Goal: Task Accomplishment & Management: Manage account settings

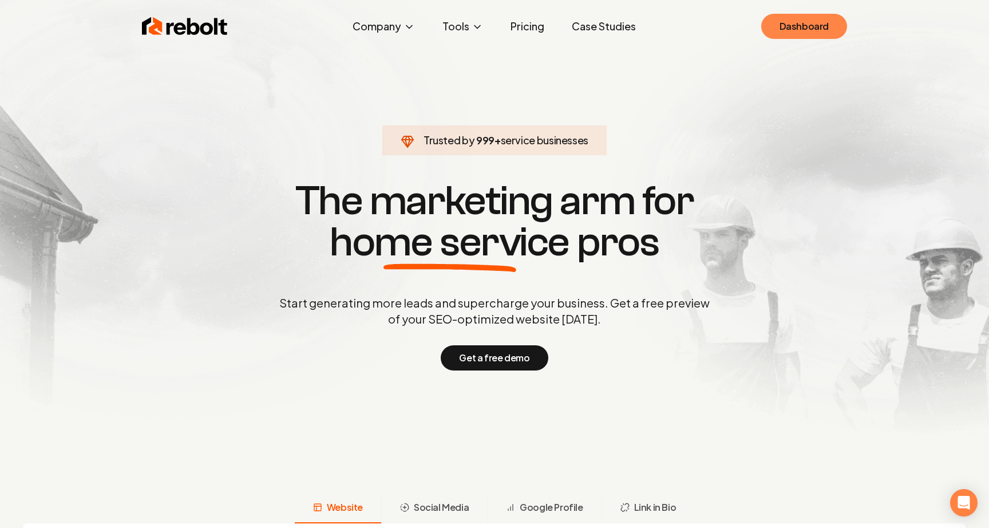
click at [777, 19] on link "Dashboard" at bounding box center [804, 26] width 86 height 25
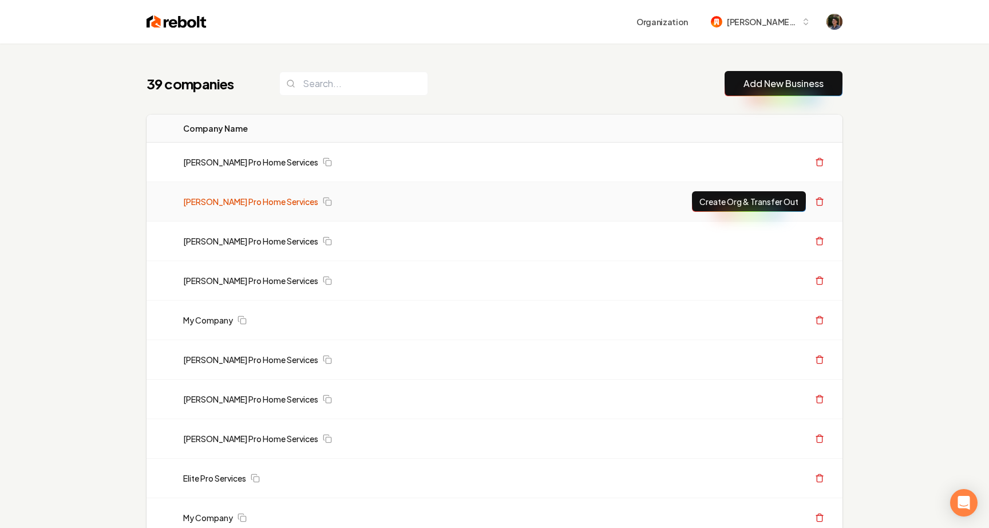
click at [216, 201] on link "[PERSON_NAME] Pro Home Services" at bounding box center [250, 201] width 135 height 11
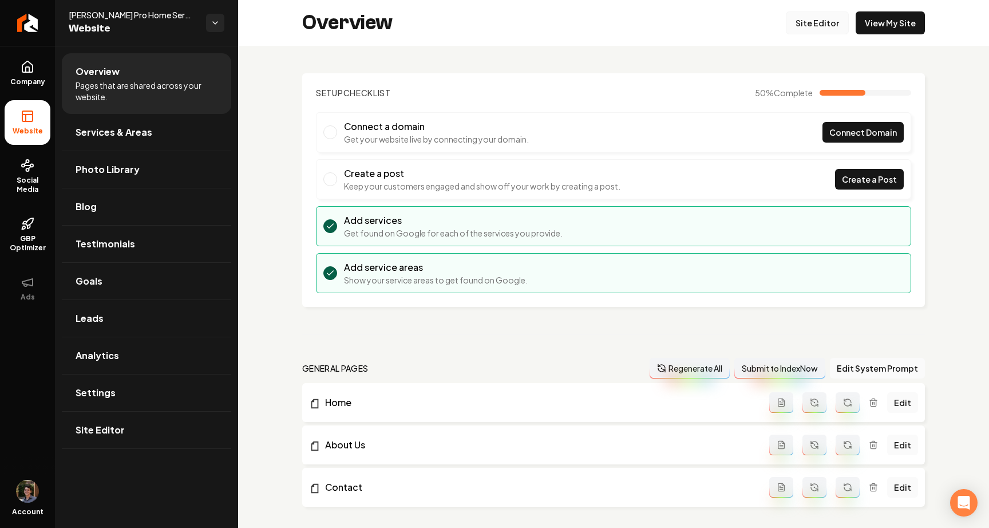
click at [834, 25] on link "Site Editor" at bounding box center [817, 22] width 63 height 23
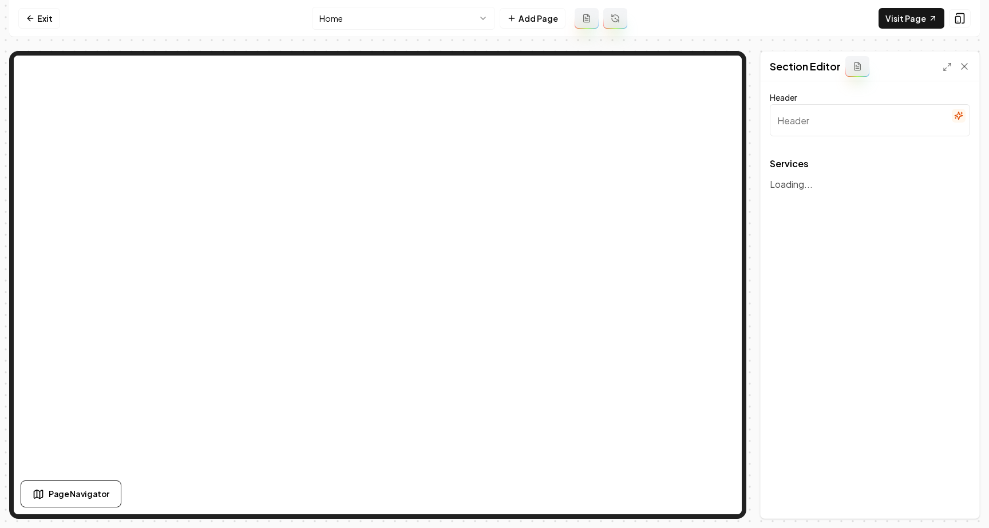
type input "Expert Car Wash Solutions"
click at [31, 22] on icon at bounding box center [30, 18] width 9 height 9
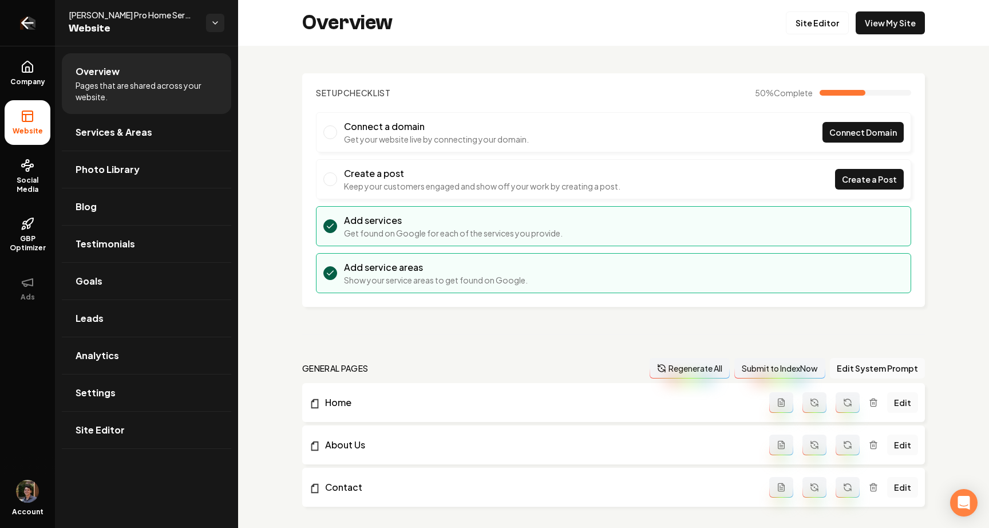
click at [40, 40] on link "Return to dashboard" at bounding box center [27, 23] width 55 height 46
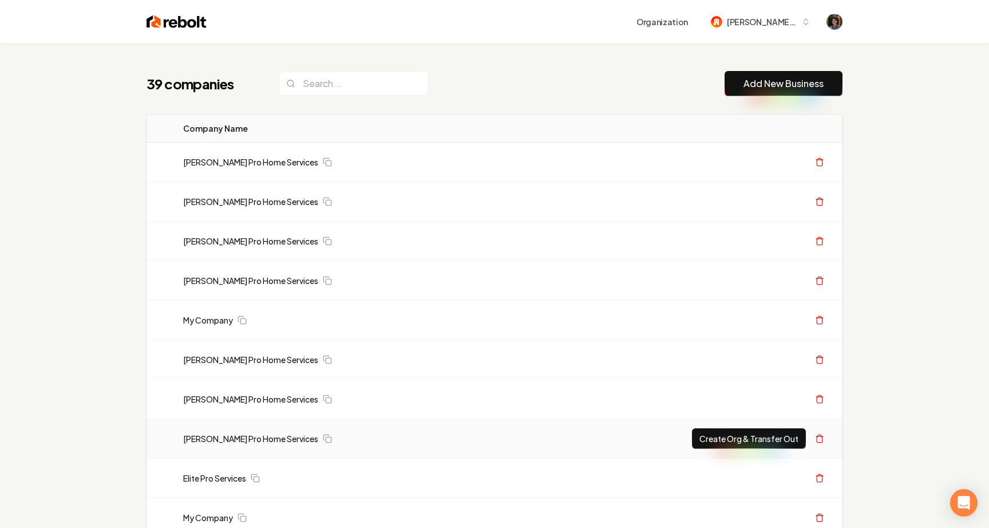
scroll to position [53, 0]
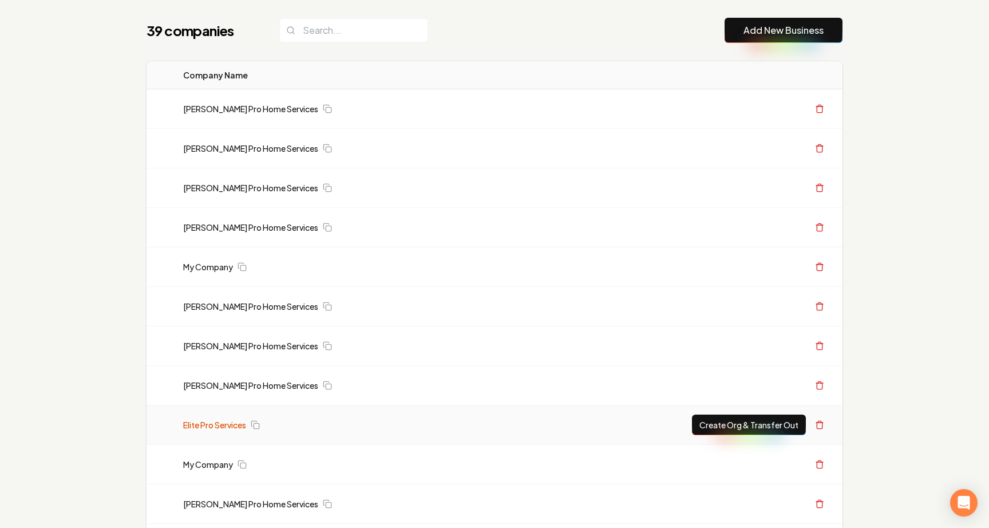
click at [221, 425] on link "Elite Pro Services" at bounding box center [214, 424] width 63 height 11
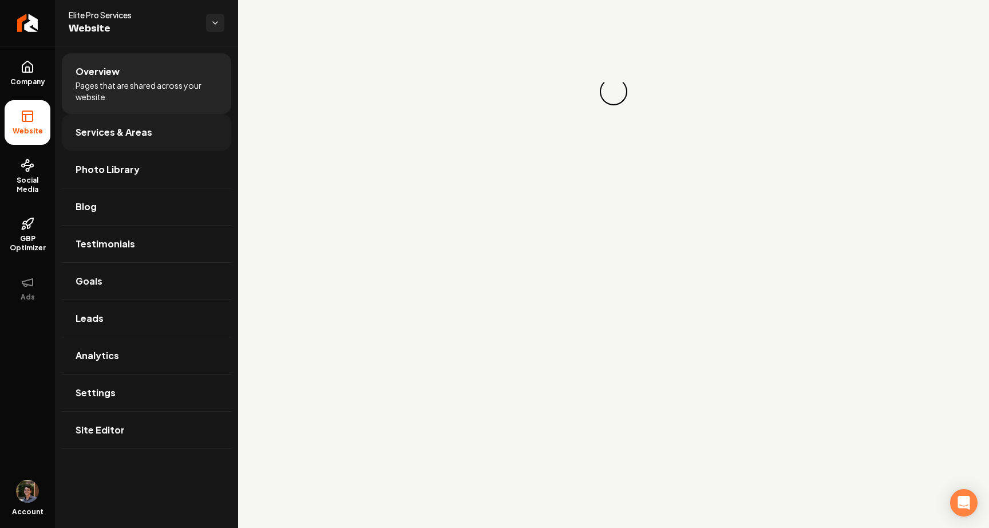
click at [189, 140] on link "Services & Areas" at bounding box center [146, 132] width 169 height 37
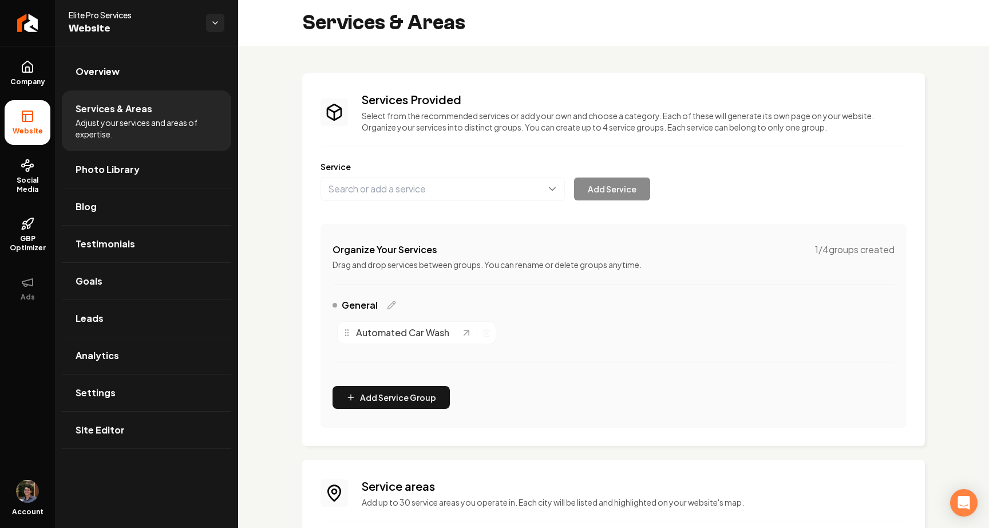
click at [433, 205] on div "Services Provided Select from the recommended services or add your own and choo…" at bounding box center [613, 260] width 586 height 336
click at [445, 197] on button "Main content area" at bounding box center [442, 189] width 244 height 24
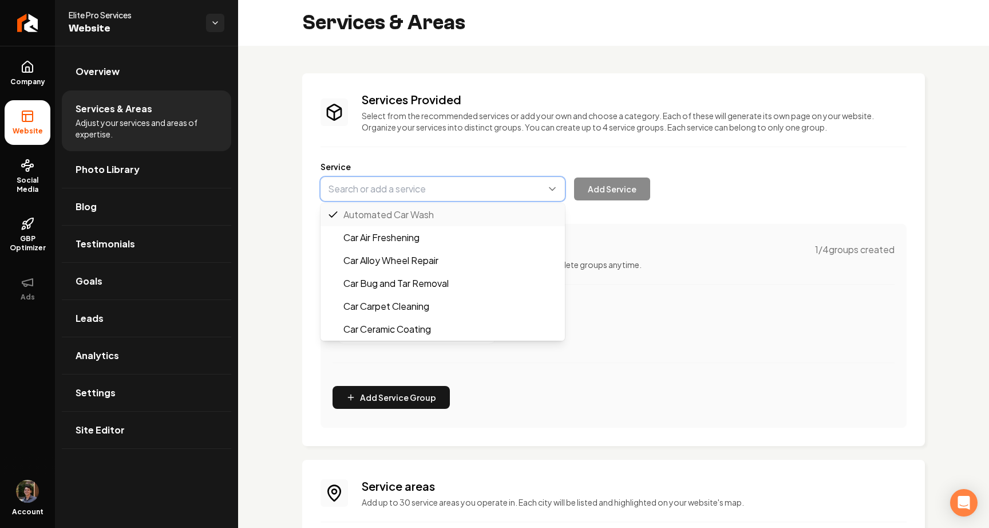
type input "Car Air Freshening"
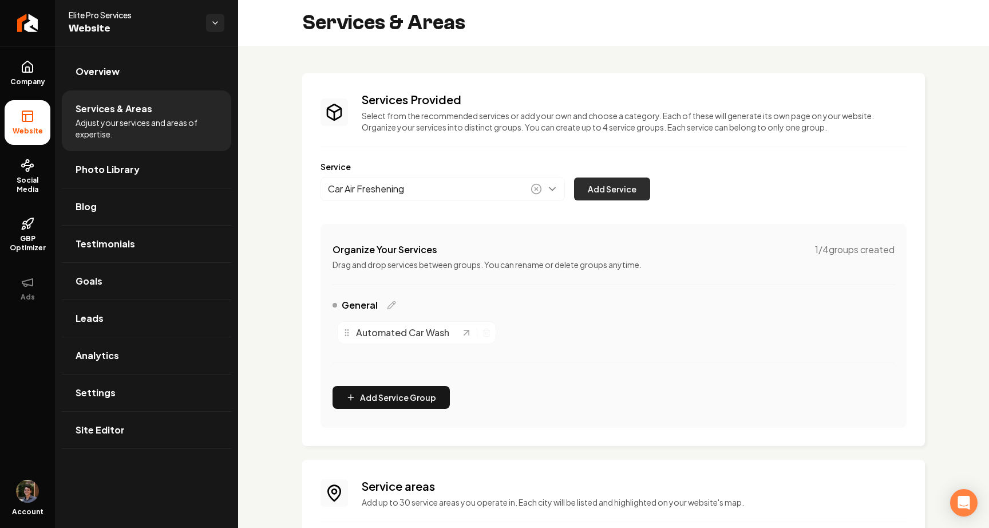
click at [608, 179] on button "Add Service" at bounding box center [612, 188] width 76 height 23
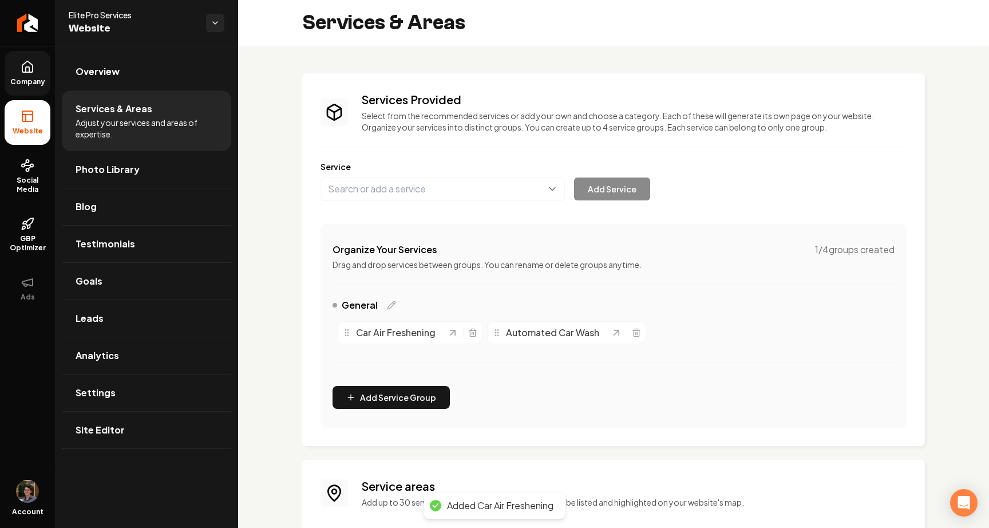
click at [44, 83] on span "Company" at bounding box center [28, 81] width 44 height 9
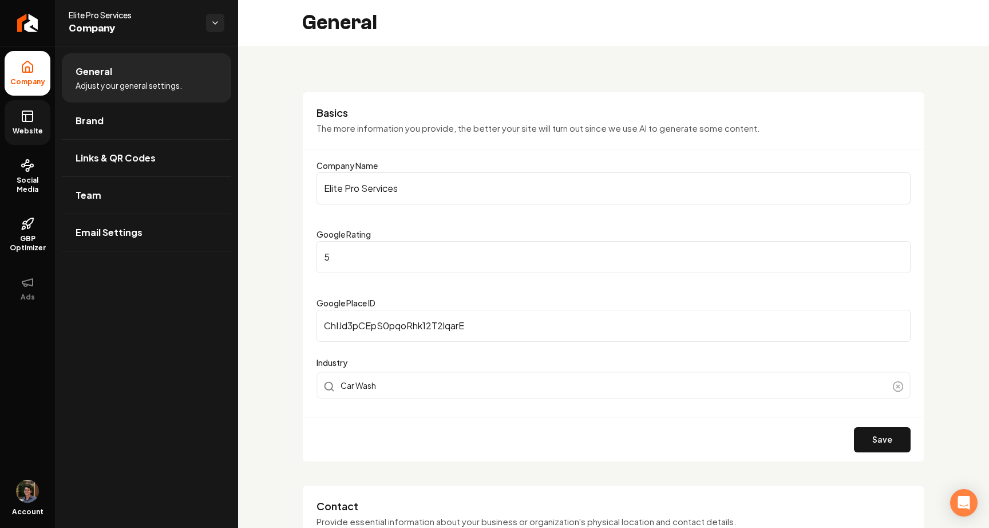
click at [28, 129] on span "Website" at bounding box center [27, 130] width 39 height 9
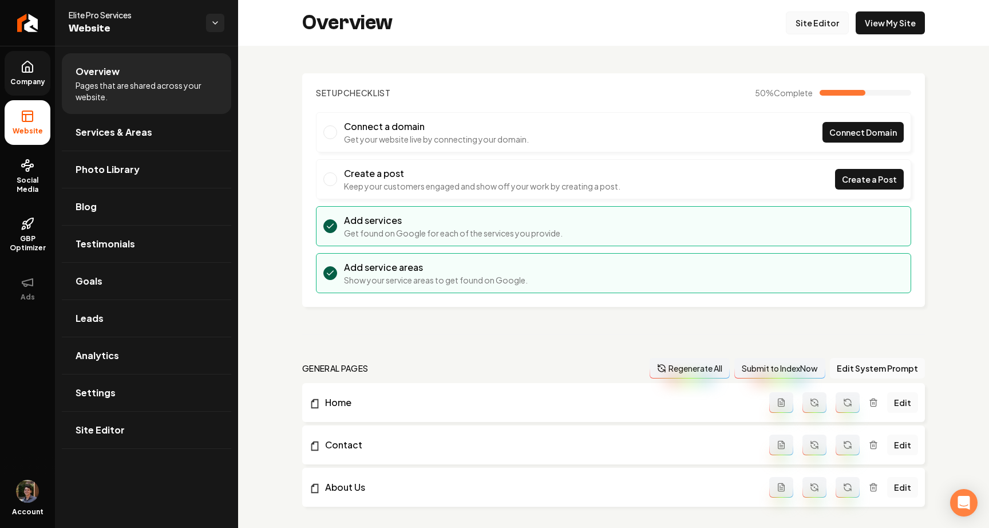
click at [819, 29] on link "Site Editor" at bounding box center [817, 22] width 63 height 23
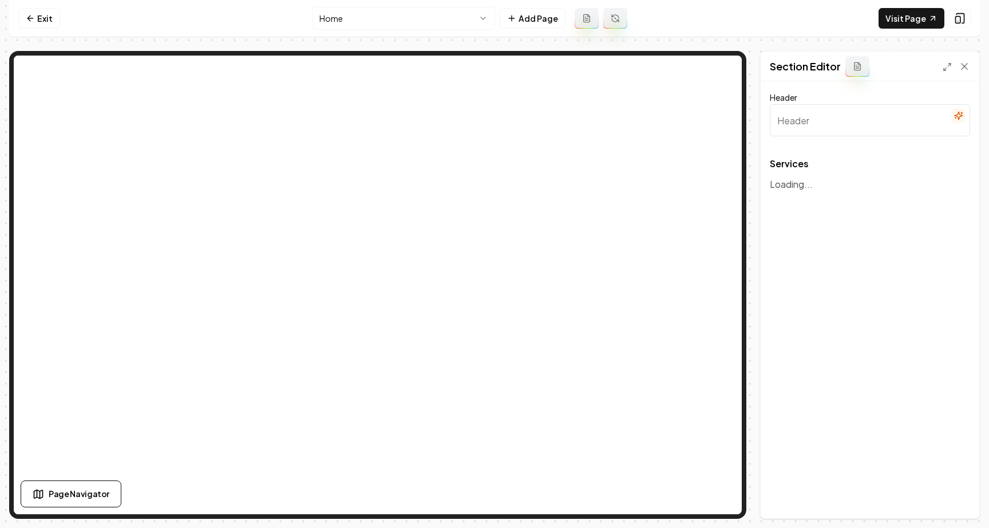
type input "Premier Car Wash Services"
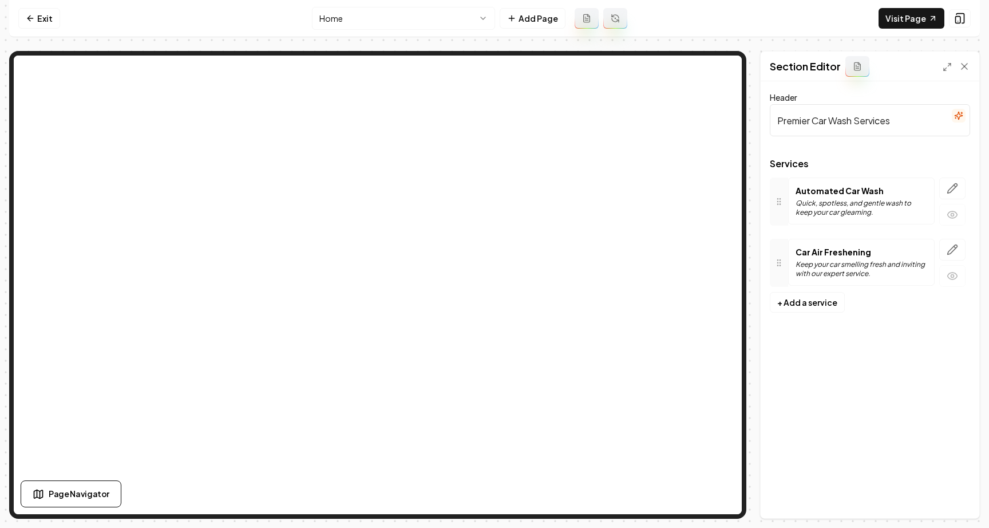
click at [782, 264] on icon at bounding box center [778, 262] width 9 height 9
